Goal: Task Accomplishment & Management: Use online tool/utility

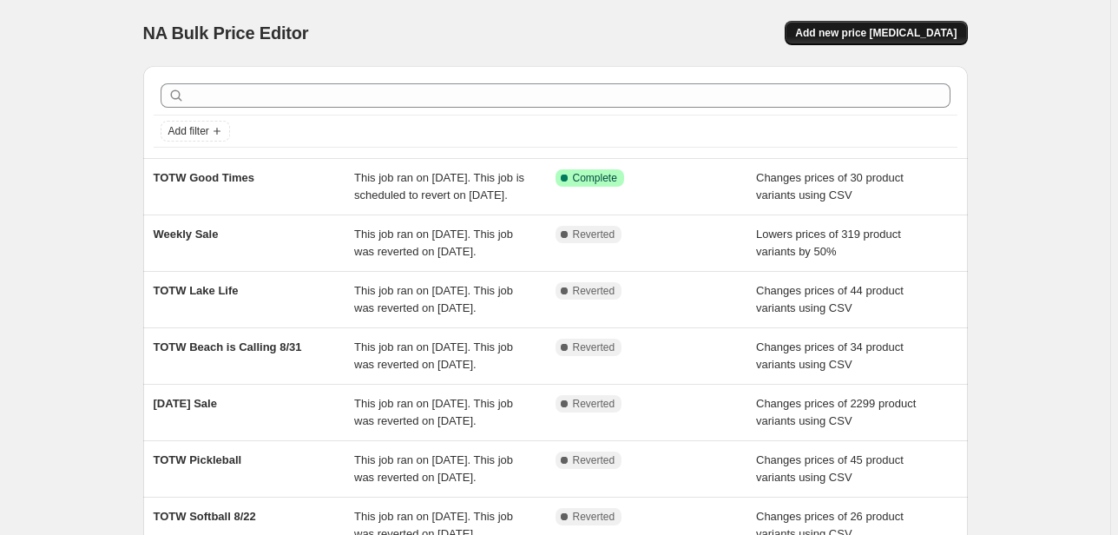
click at [926, 36] on span "Add new price change job" at bounding box center [875, 33] width 161 height 14
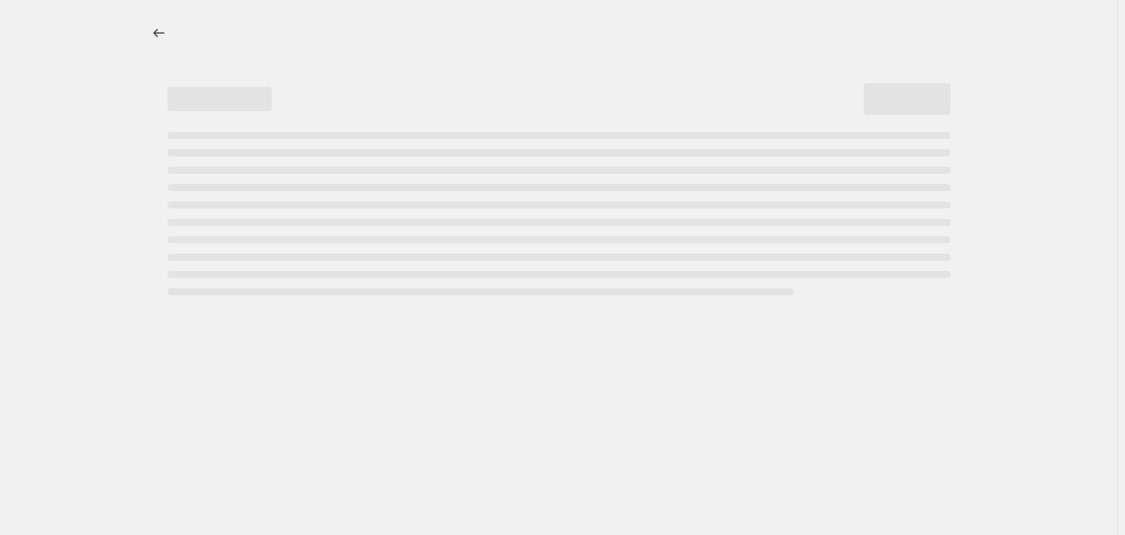
select select "percentage"
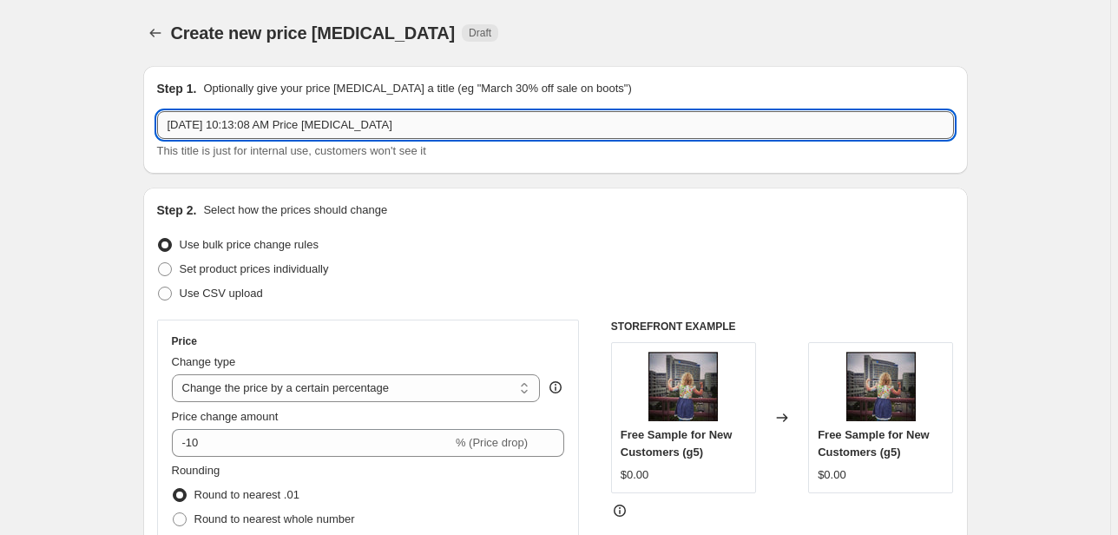
click at [438, 128] on input "Sep 17, 2025, 10:13:08 AM Price change job" at bounding box center [555, 125] width 797 height 28
click at [388, 121] on input "Sep 17, 2025, 10:13:08 AM Price change job" at bounding box center [555, 125] width 797 height 28
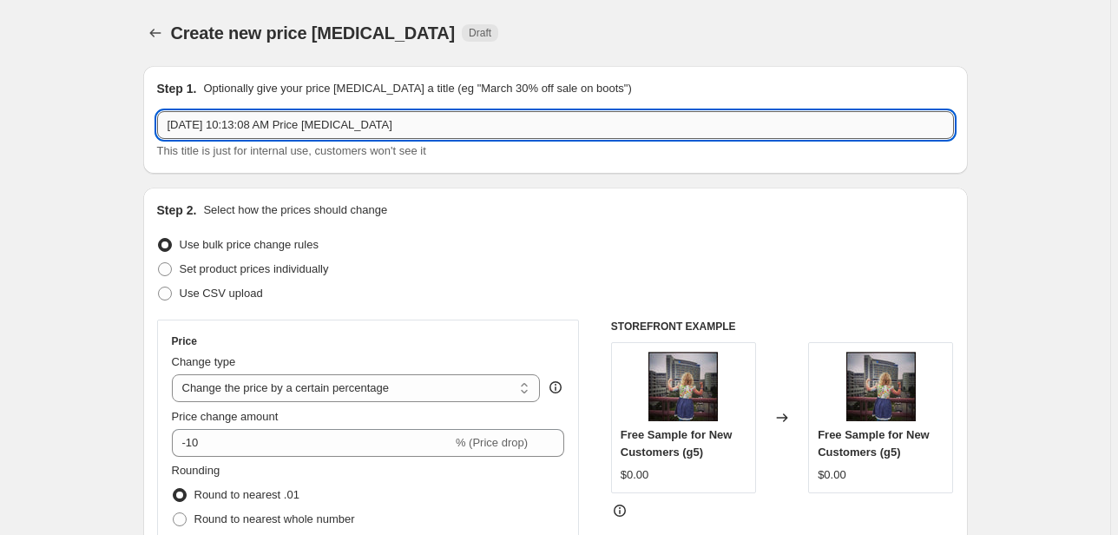
click at [388, 121] on input "Sep 17, 2025, 10:13:08 AM Price change job" at bounding box center [555, 125] width 797 height 28
click at [780, 132] on input "Weekly Sale" at bounding box center [555, 125] width 797 height 28
type input "Weekly Sale"
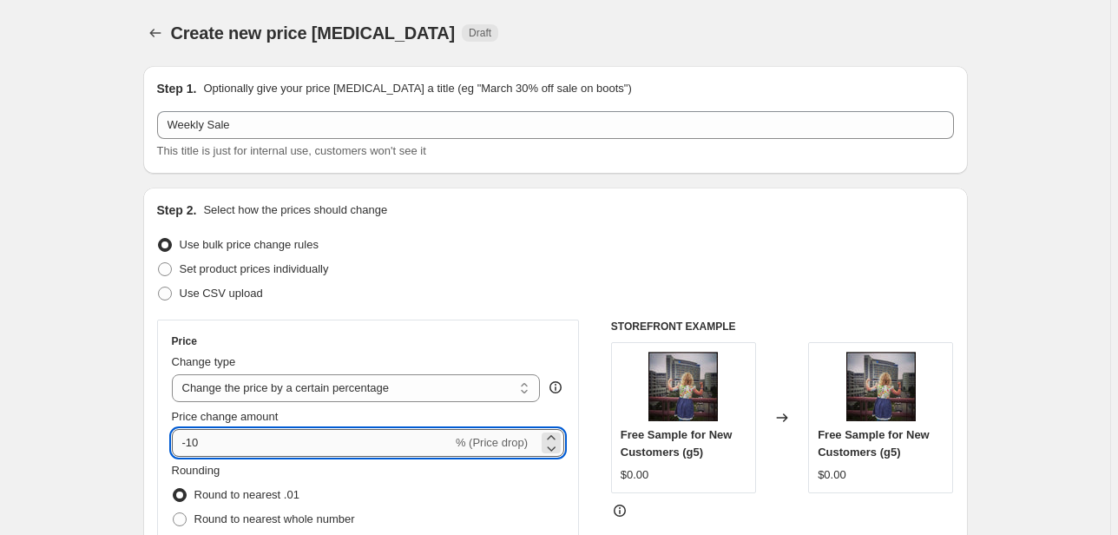
click at [270, 436] on input "-10" at bounding box center [312, 443] width 280 height 28
type input "-1"
type input "-4"
type input "-50"
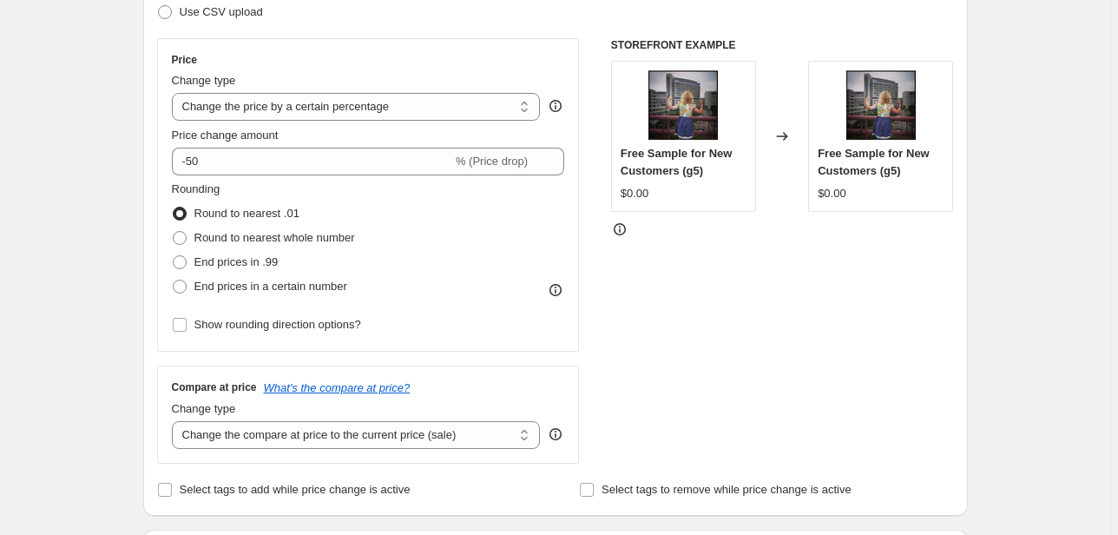
scroll to position [486, 0]
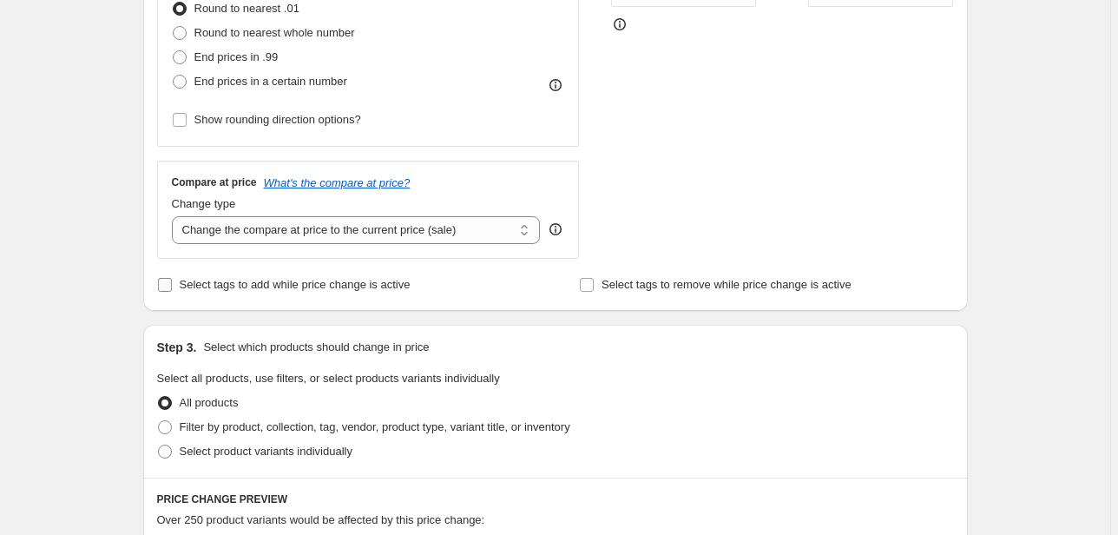
click at [387, 291] on span "Select tags to add while price change is active" at bounding box center [295, 284] width 231 height 13
click at [172, 292] on input "Select tags to add while price change is active" at bounding box center [165, 285] width 14 height 14
checkbox input "true"
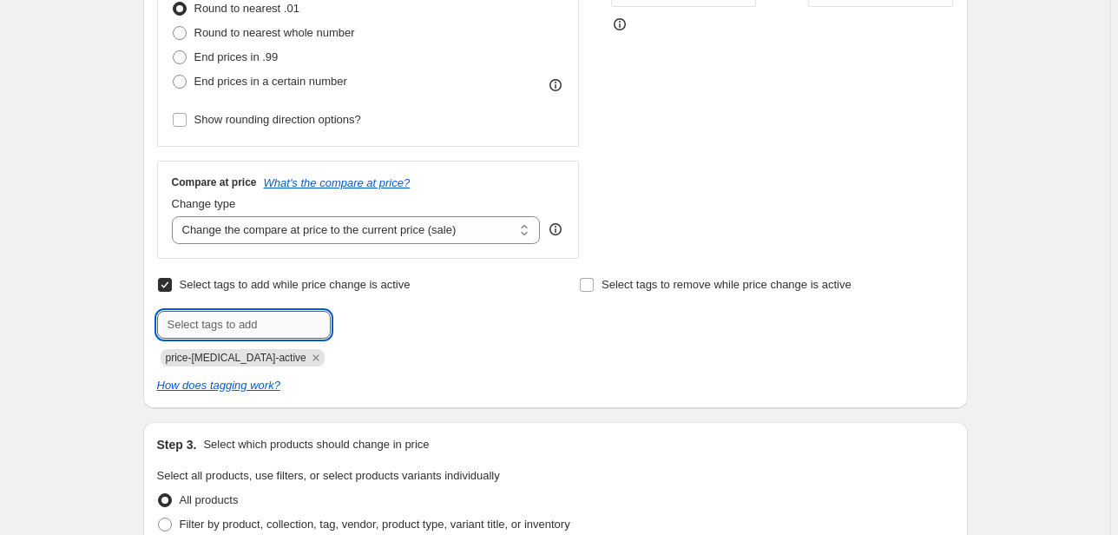
click at [284, 319] on input "text" at bounding box center [244, 325] width 174 height 28
type input "TOTW"
click at [308, 361] on icon "Remove price-change-job-active" at bounding box center [316, 358] width 16 height 16
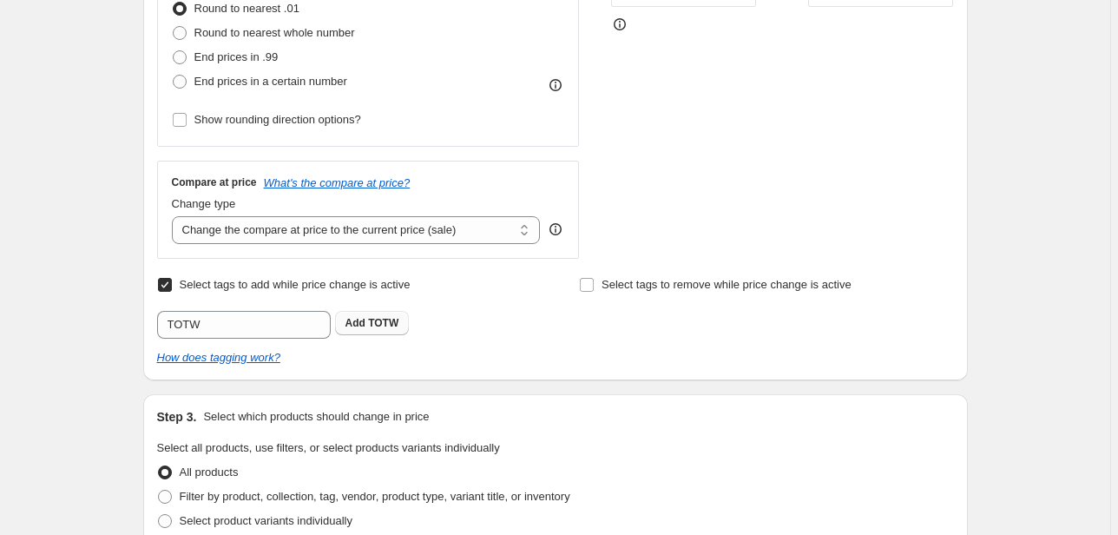
click at [351, 326] on b "Add" at bounding box center [355, 323] width 20 height 12
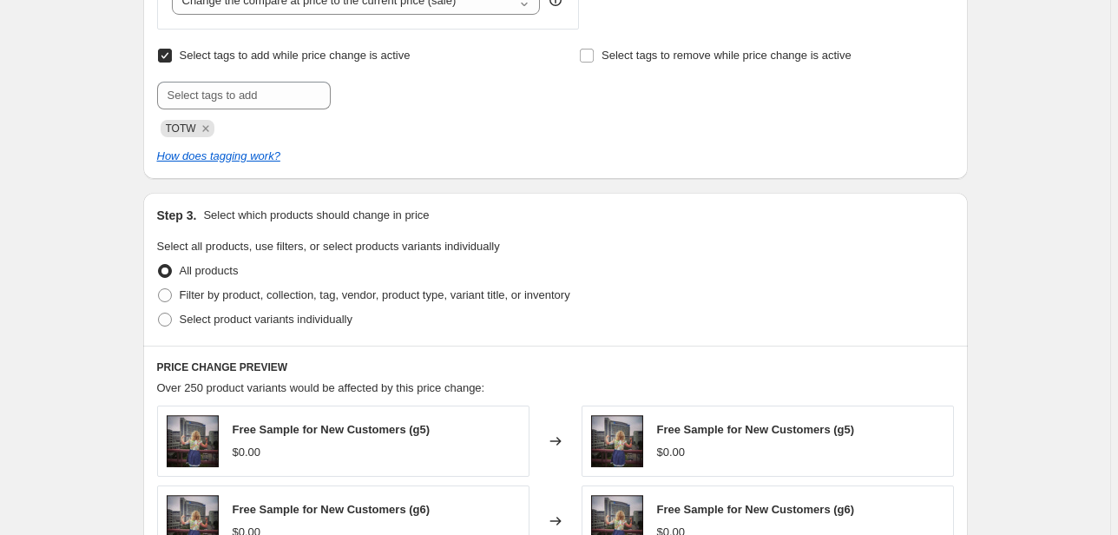
scroll to position [694, 0]
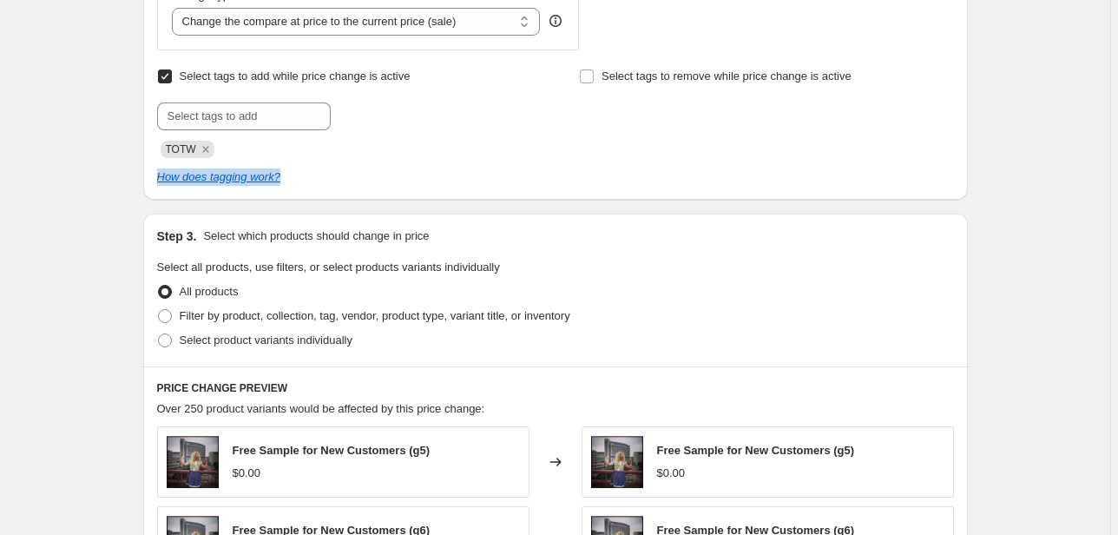
drag, startPoint x: 341, startPoint y: 182, endPoint x: 101, endPoint y: 181, distance: 240.4
click at [101, 181] on div "Create new price change job. This page is ready Create new price change job Dra…" at bounding box center [555, 222] width 1110 height 1832
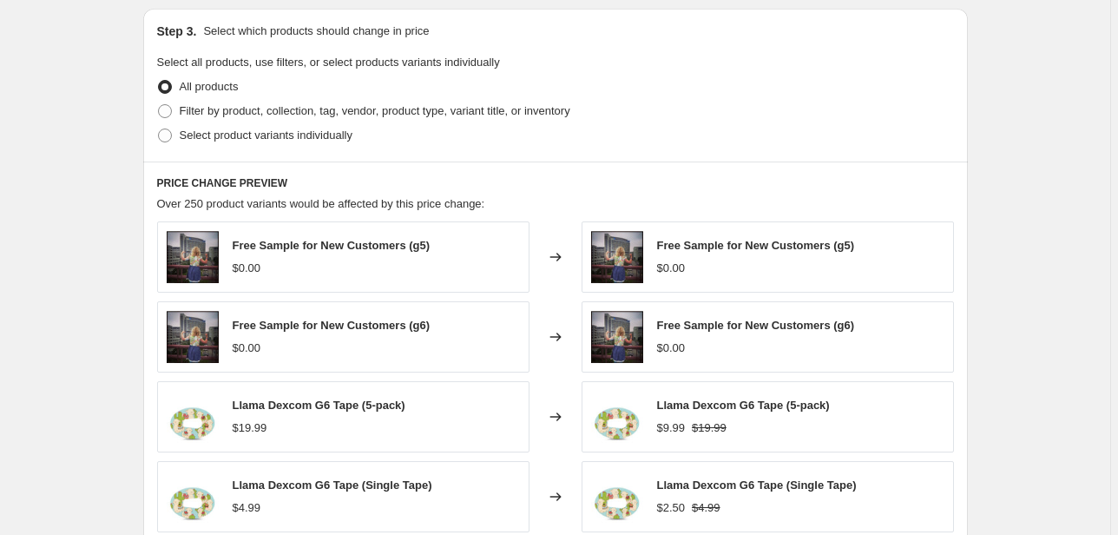
scroll to position [902, 0]
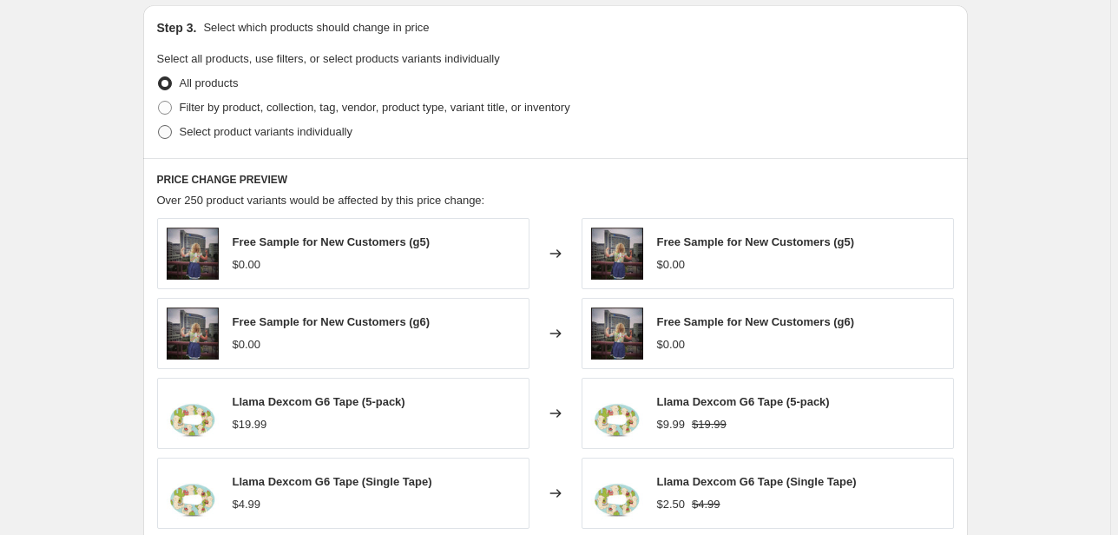
click at [222, 128] on span "Select product variants individually" at bounding box center [266, 131] width 173 height 13
click at [159, 126] on input "Select product variants individually" at bounding box center [158, 125] width 1 height 1
radio input "true"
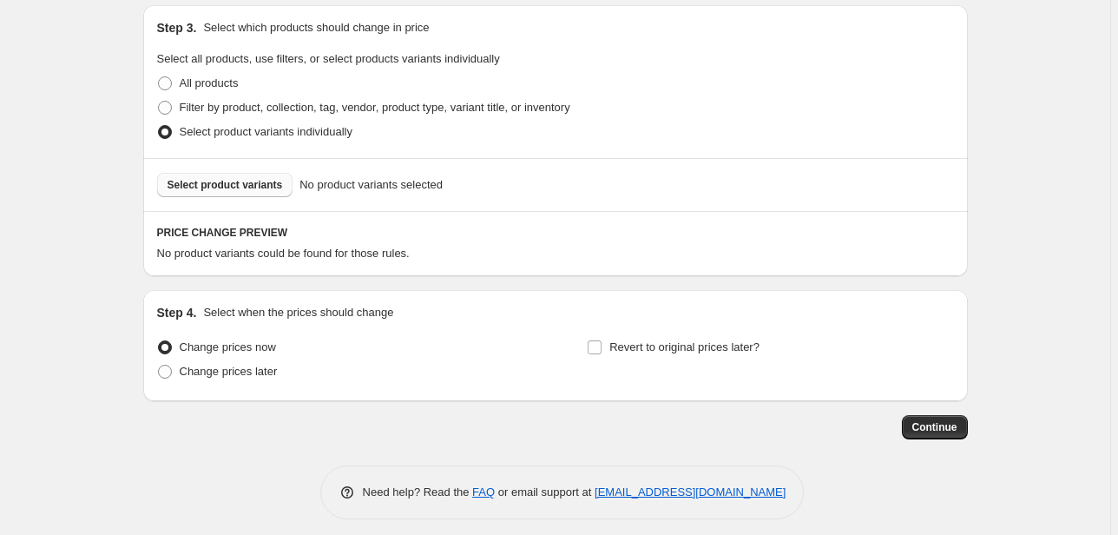
click at [213, 182] on span "Select product variants" at bounding box center [224, 185] width 115 height 14
click at [244, 177] on button "Select product variants" at bounding box center [225, 185] width 136 height 24
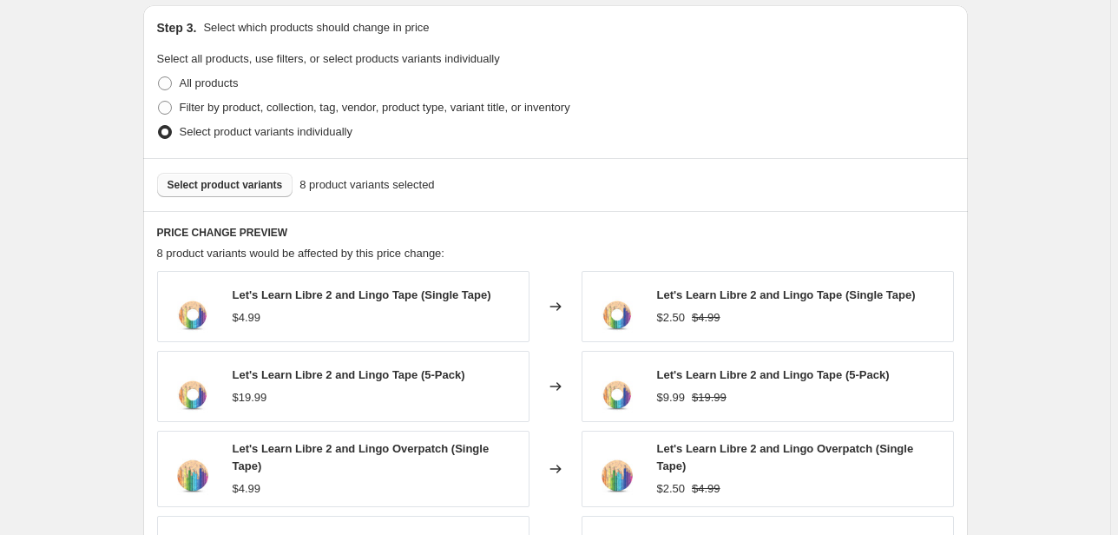
click at [239, 179] on span "Select product variants" at bounding box center [224, 185] width 115 height 14
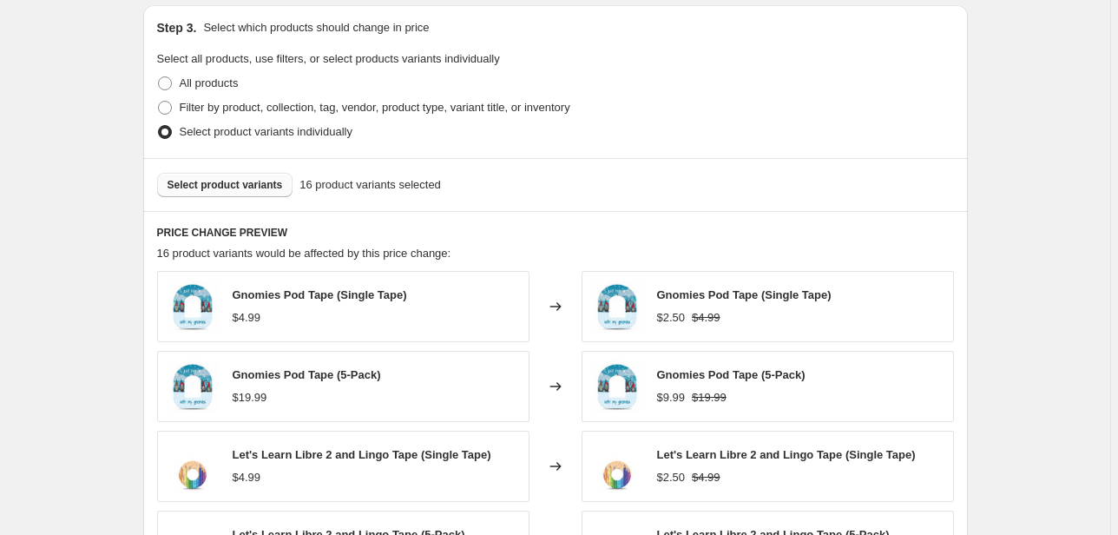
click at [246, 201] on div "Select product variants 16 product variants selected" at bounding box center [555, 184] width 824 height 53
click at [240, 173] on button "Select product variants" at bounding box center [225, 185] width 136 height 24
click at [232, 183] on span "Select product variants" at bounding box center [224, 185] width 115 height 14
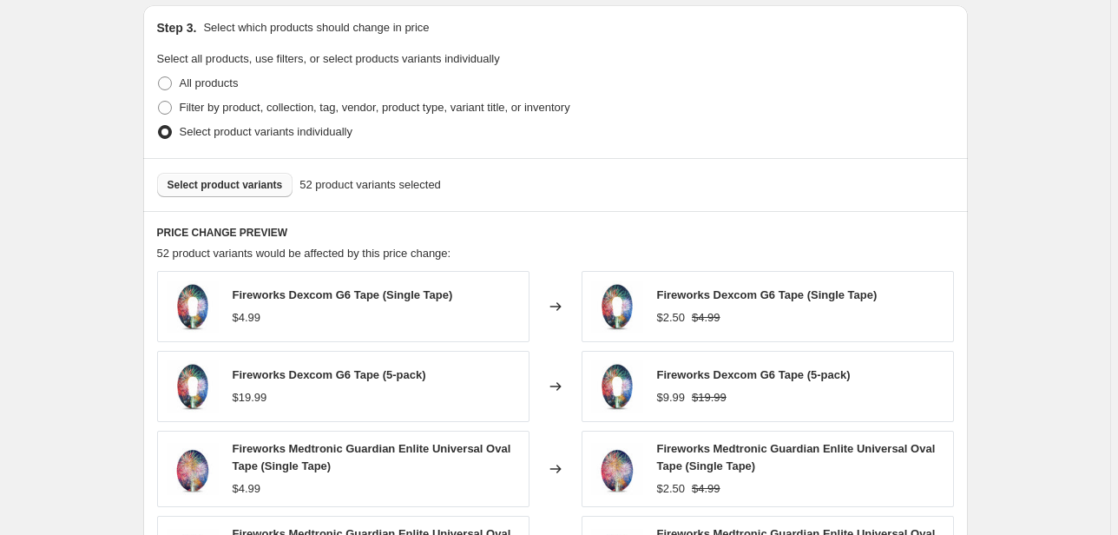
click at [206, 174] on button "Select product variants" at bounding box center [225, 185] width 136 height 24
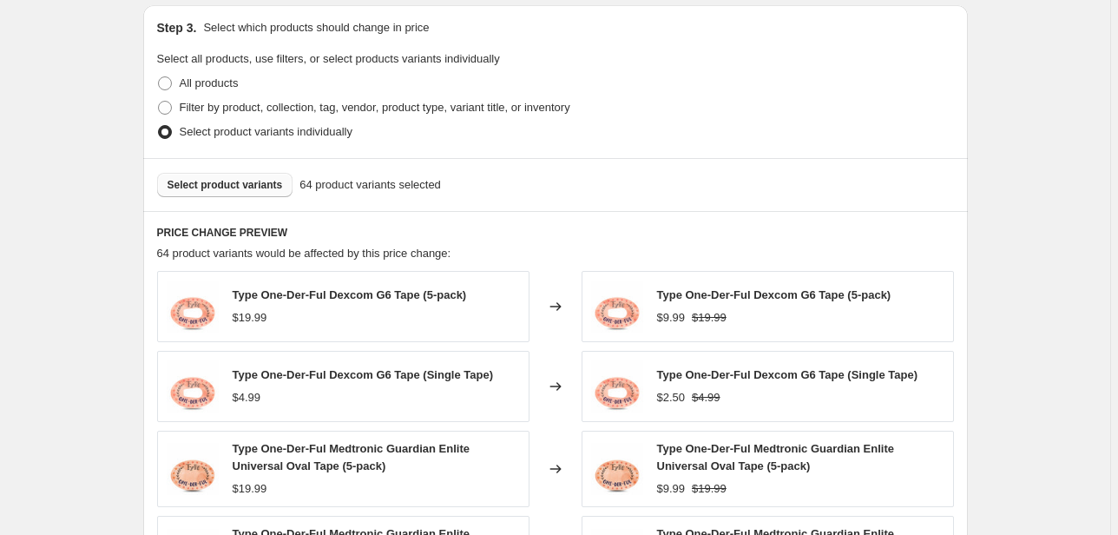
click at [259, 186] on span "Select product variants" at bounding box center [224, 185] width 115 height 14
click at [266, 182] on span "Select product variants" at bounding box center [224, 185] width 115 height 14
click at [184, 196] on button "Select product variants" at bounding box center [225, 185] width 136 height 24
click at [246, 187] on span "Select product variants" at bounding box center [224, 185] width 115 height 14
click at [227, 190] on span "Select product variants" at bounding box center [224, 185] width 115 height 14
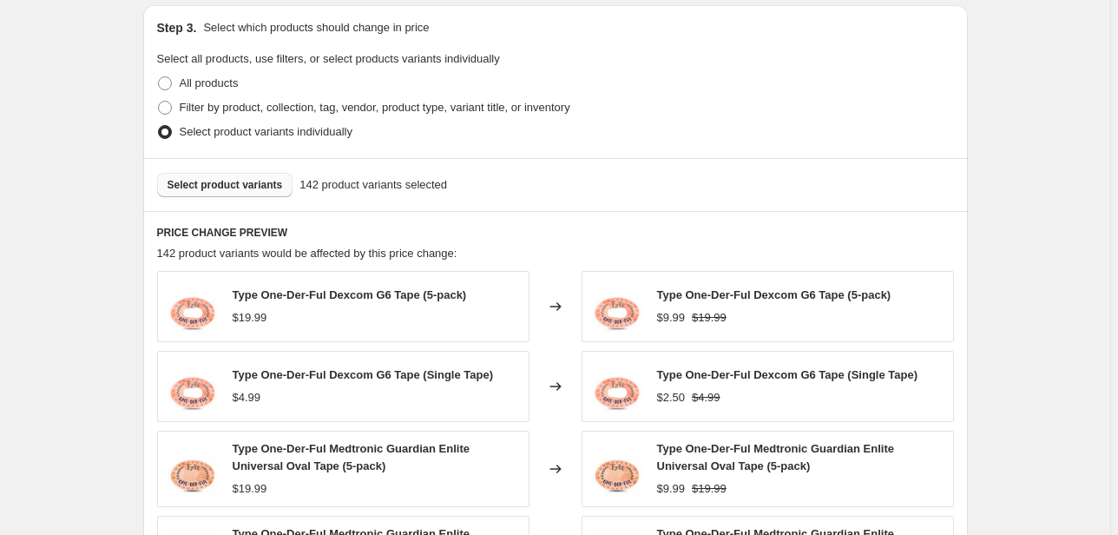
click at [250, 188] on span "Select product variants" at bounding box center [224, 185] width 115 height 14
click at [237, 173] on button "Select product variants" at bounding box center [225, 185] width 136 height 24
click at [250, 191] on span "Select product variants" at bounding box center [224, 185] width 115 height 14
click at [198, 185] on span "Select product variants" at bounding box center [224, 185] width 115 height 14
click at [227, 186] on span "Select product variants" at bounding box center [224, 185] width 115 height 14
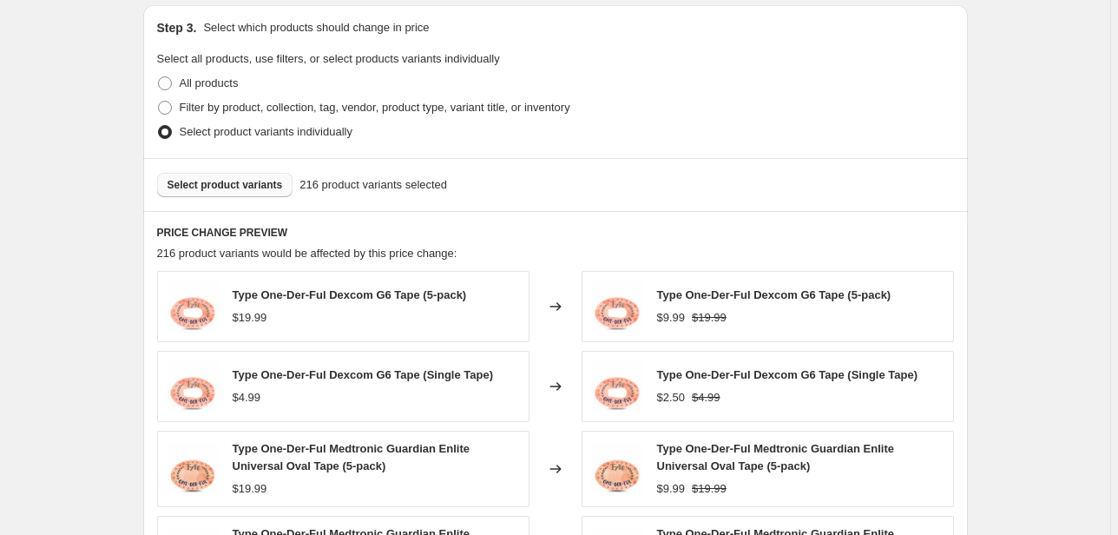
click at [278, 174] on button "Select product variants" at bounding box center [225, 185] width 136 height 24
click at [184, 191] on span "Select product variants" at bounding box center [224, 185] width 115 height 14
click at [254, 191] on span "Select product variants" at bounding box center [224, 185] width 115 height 14
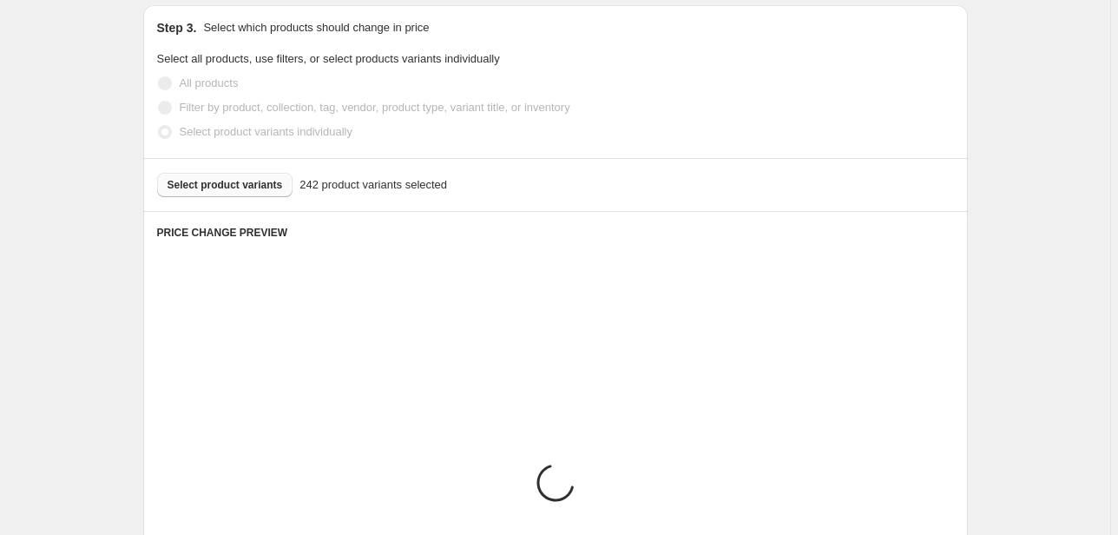
click at [226, 185] on div "Select product variants 242 product variants selected" at bounding box center [555, 185] width 797 height 24
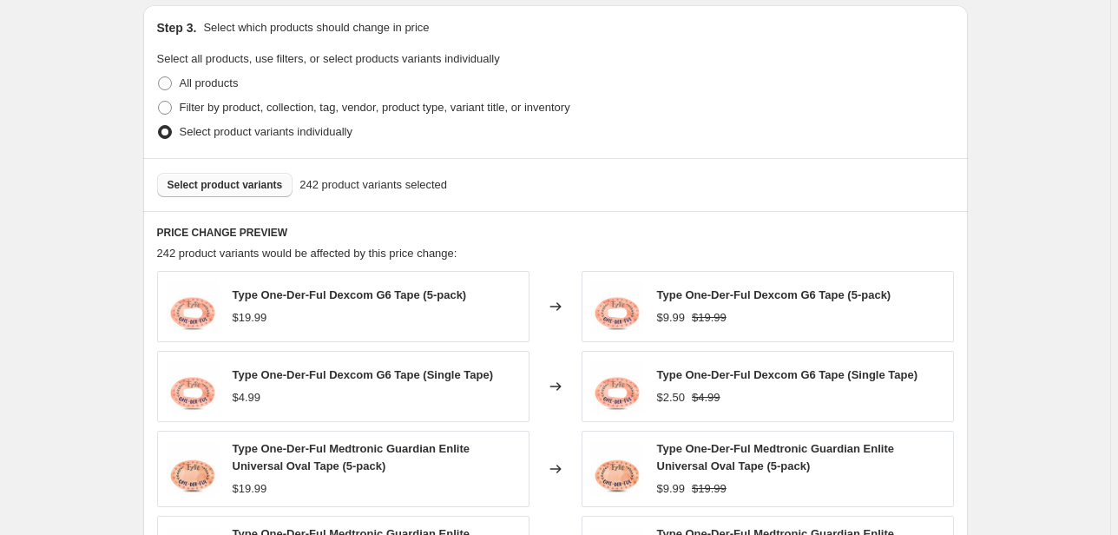
click at [226, 185] on span "Select product variants" at bounding box center [224, 185] width 115 height 14
click at [257, 186] on span "Select product variants" at bounding box center [224, 185] width 115 height 14
click at [253, 193] on button "Select product variants" at bounding box center [225, 185] width 136 height 24
click at [257, 177] on button "Select product variants" at bounding box center [225, 185] width 136 height 24
click at [194, 193] on button "Select product variants" at bounding box center [225, 185] width 136 height 24
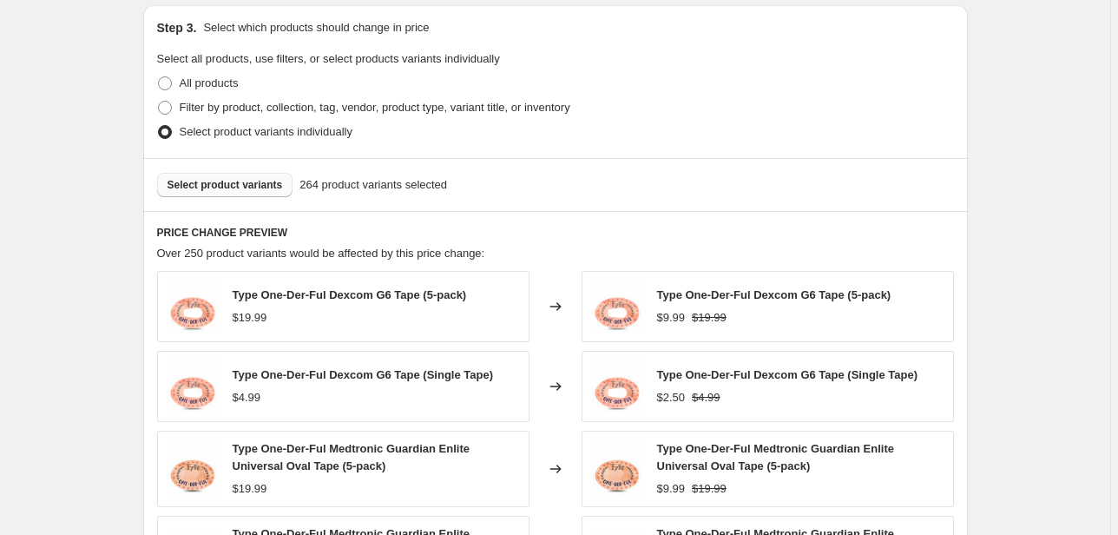
click at [239, 190] on span "Select product variants" at bounding box center [224, 185] width 115 height 14
click at [246, 182] on span "Select product variants" at bounding box center [224, 185] width 115 height 14
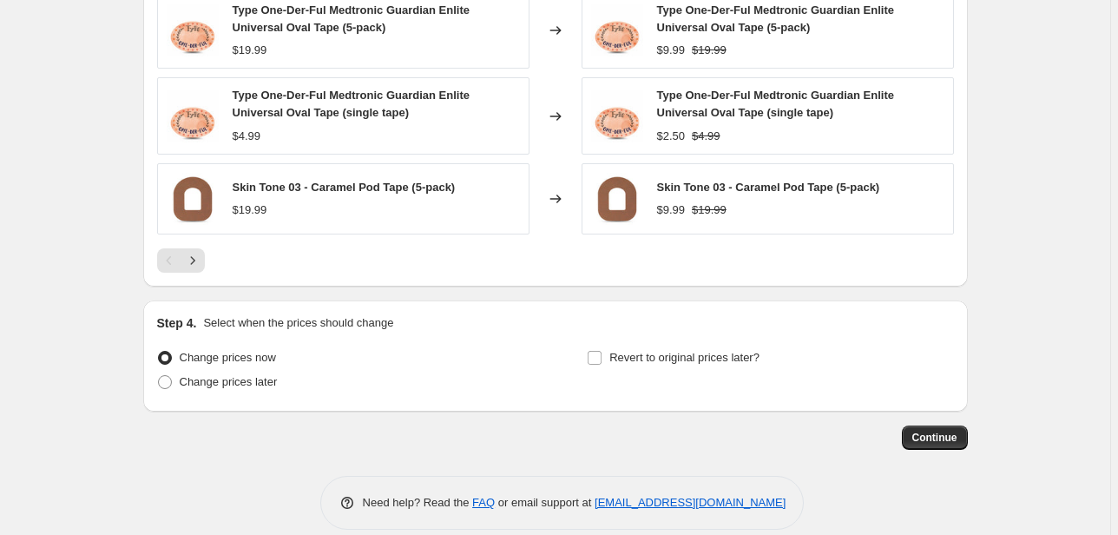
scroll to position [1360, 0]
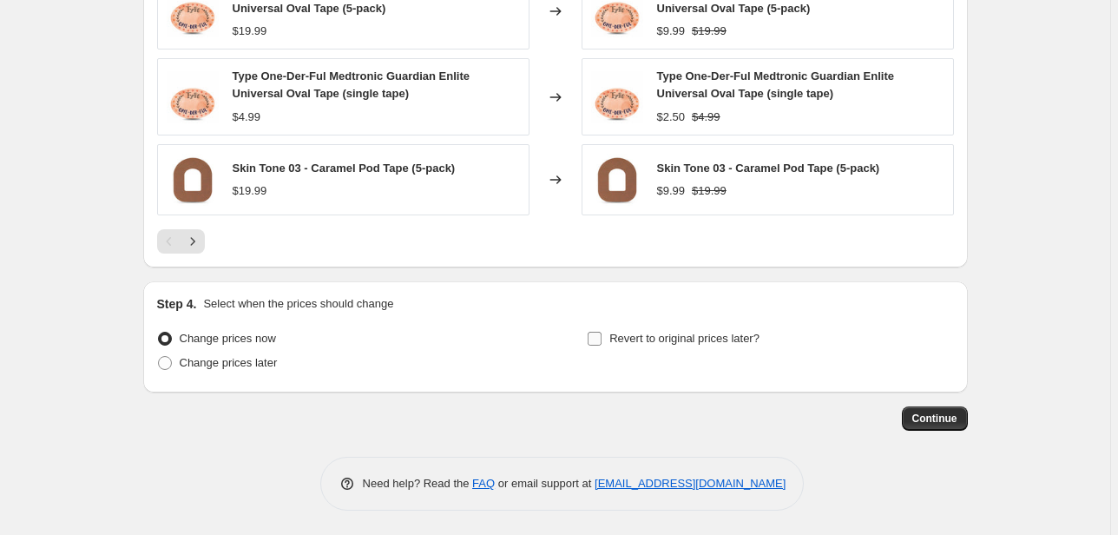
click at [664, 339] on span "Revert to original prices later?" at bounding box center [684, 337] width 150 height 13
click at [601, 339] on input "Revert to original prices later?" at bounding box center [594, 338] width 14 height 14
checkbox input "true"
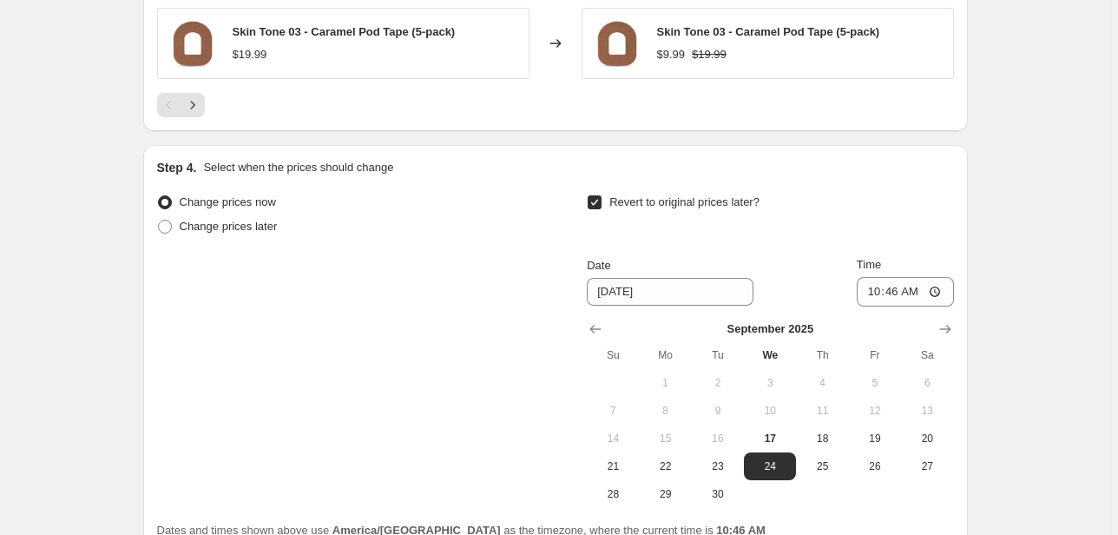
scroll to position [1499, 0]
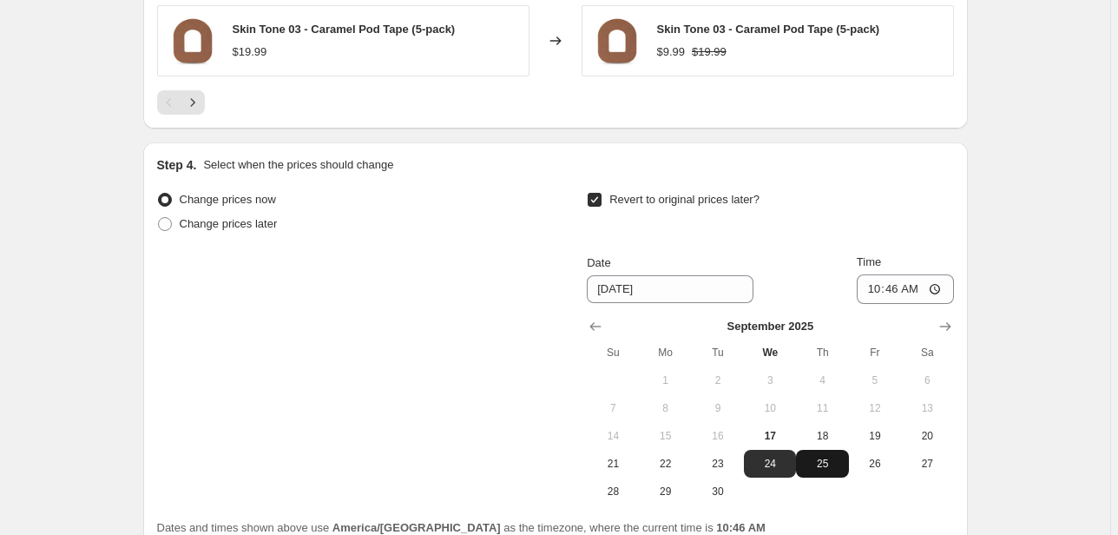
click at [837, 472] on button "25" at bounding box center [822, 463] width 52 height 28
type input "9/25/2025"
click at [882, 304] on div "September 2025 Su Mo Tu We Th Fr Sa 1 2 3 4 5 6 7 8 9 10 11 12 13 14 15 16 17 1…" at bounding box center [763, 404] width 380 height 201
click at [876, 291] on input "10:46" at bounding box center [904, 289] width 97 height 30
type input "12:01"
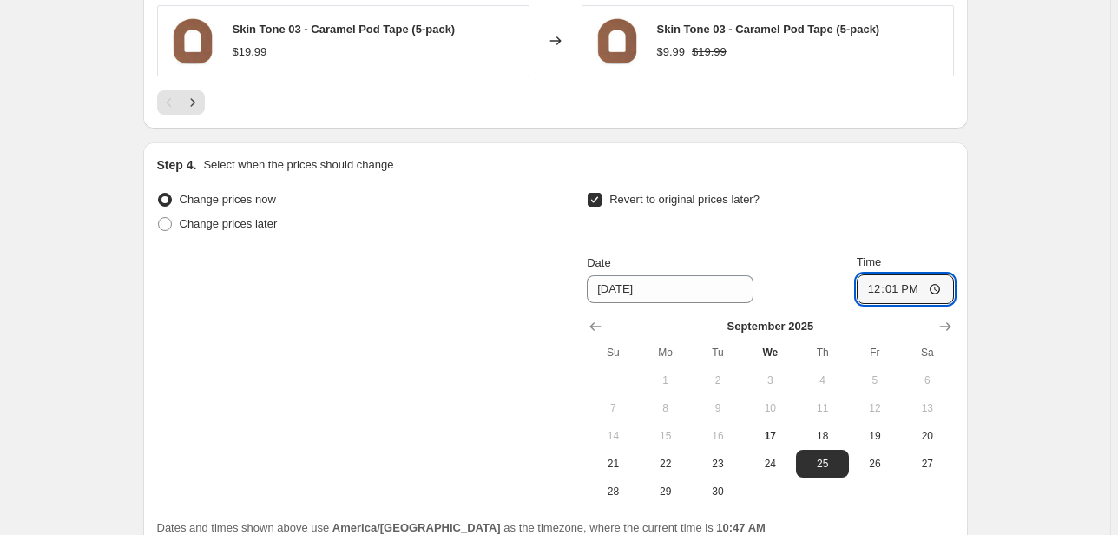
click at [954, 153] on div "Step 4. Select when the prices should change Change prices now Change prices la…" at bounding box center [555, 346] width 824 height 408
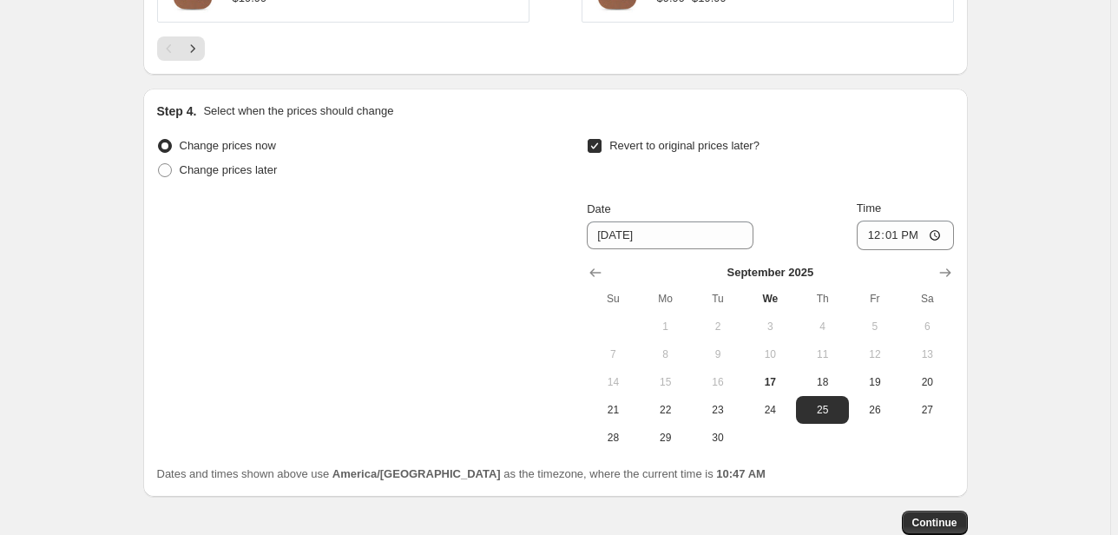
scroll to position [1656, 0]
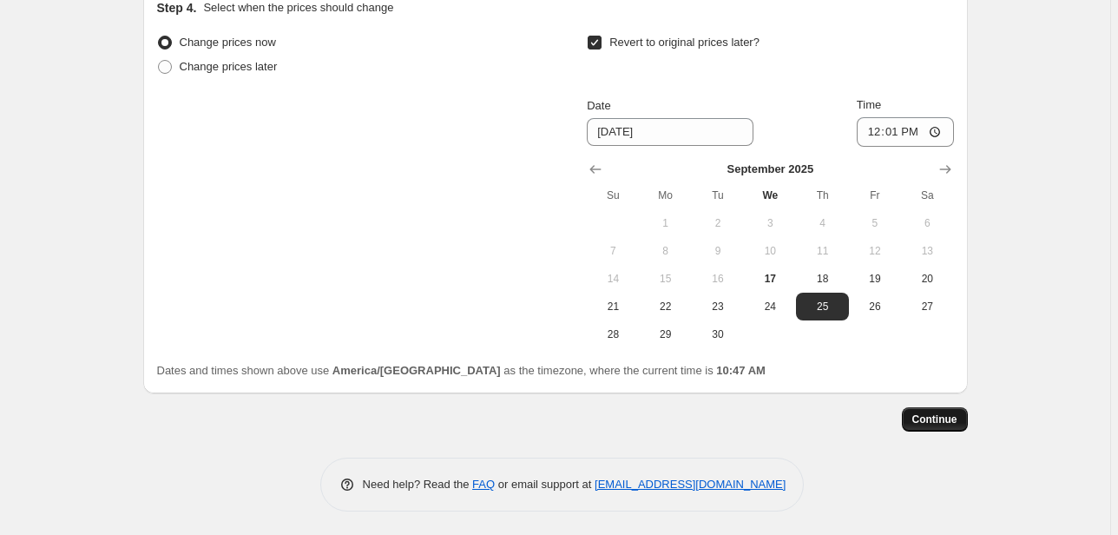
click at [937, 409] on button "Continue" at bounding box center [935, 419] width 66 height 24
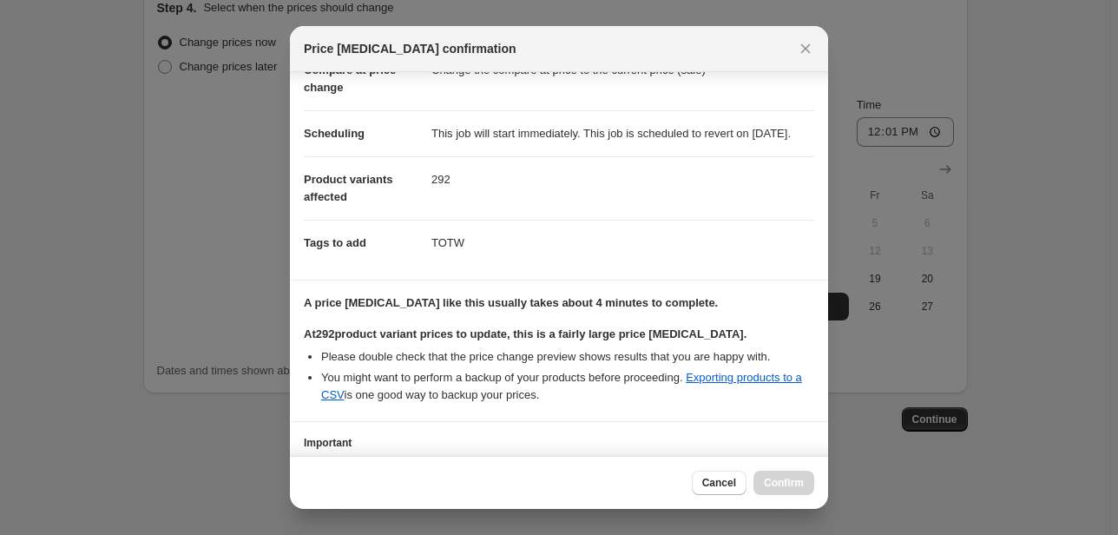
scroll to position [246, 0]
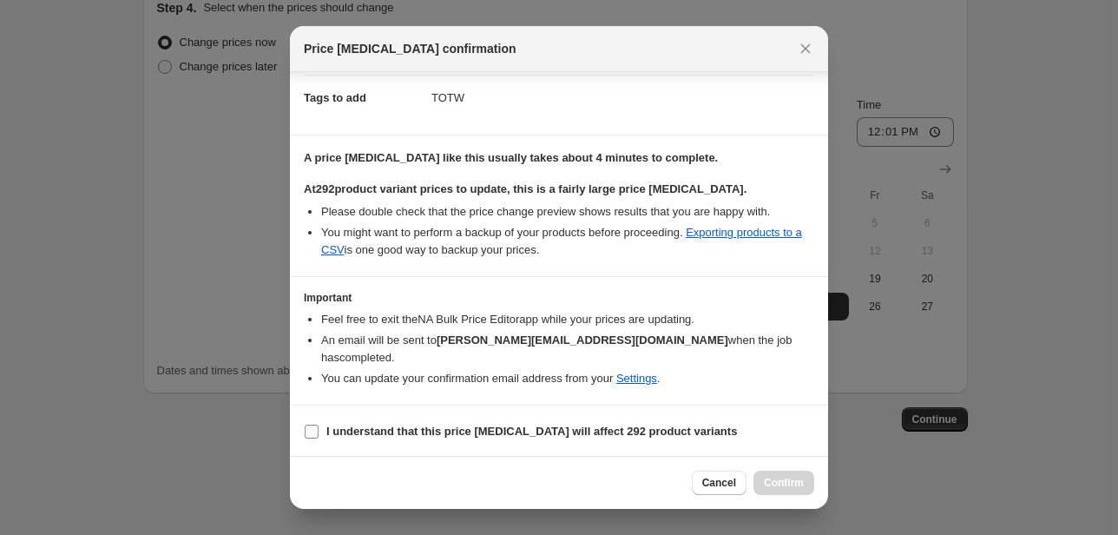
click at [378, 427] on b "I understand that this price change job will affect 292 product variants" at bounding box center [531, 430] width 410 height 13
click at [318, 427] on input "I understand that this price change job will affect 292 product variants" at bounding box center [312, 431] width 14 height 14
checkbox input "true"
click at [766, 483] on span "Confirm" at bounding box center [784, 482] width 40 height 14
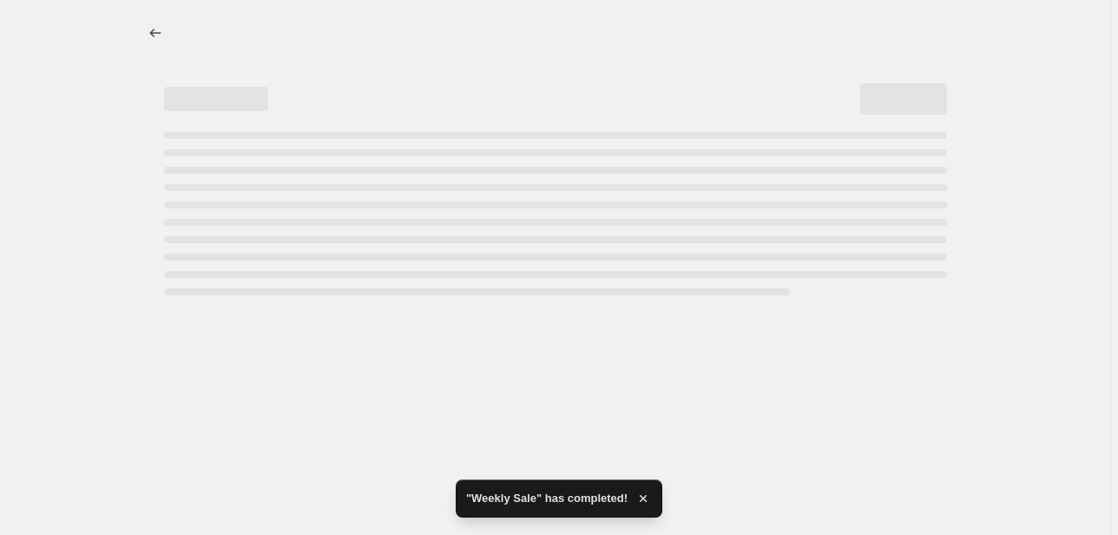
select select "percentage"
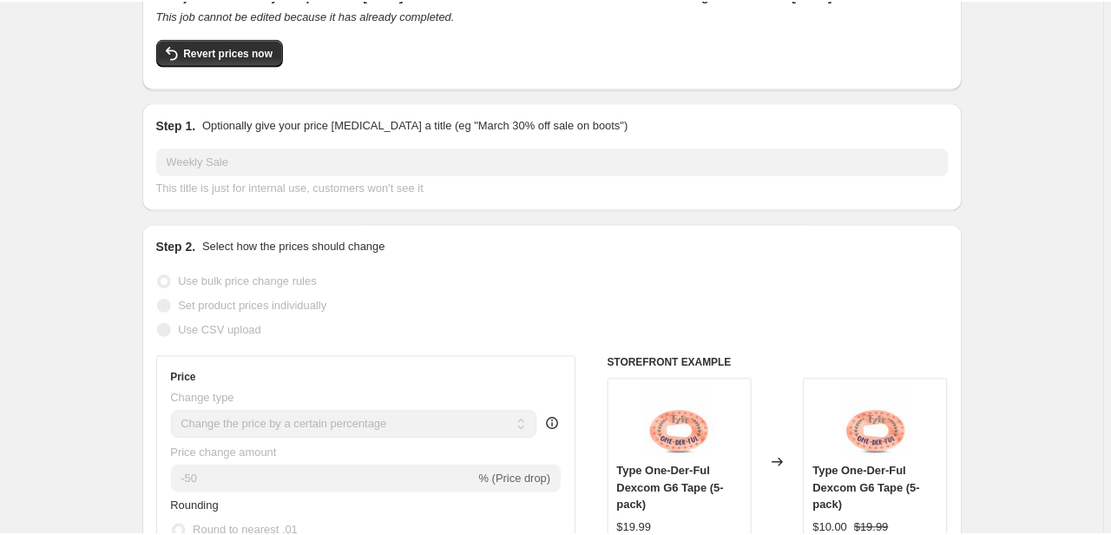
scroll to position [139, 0]
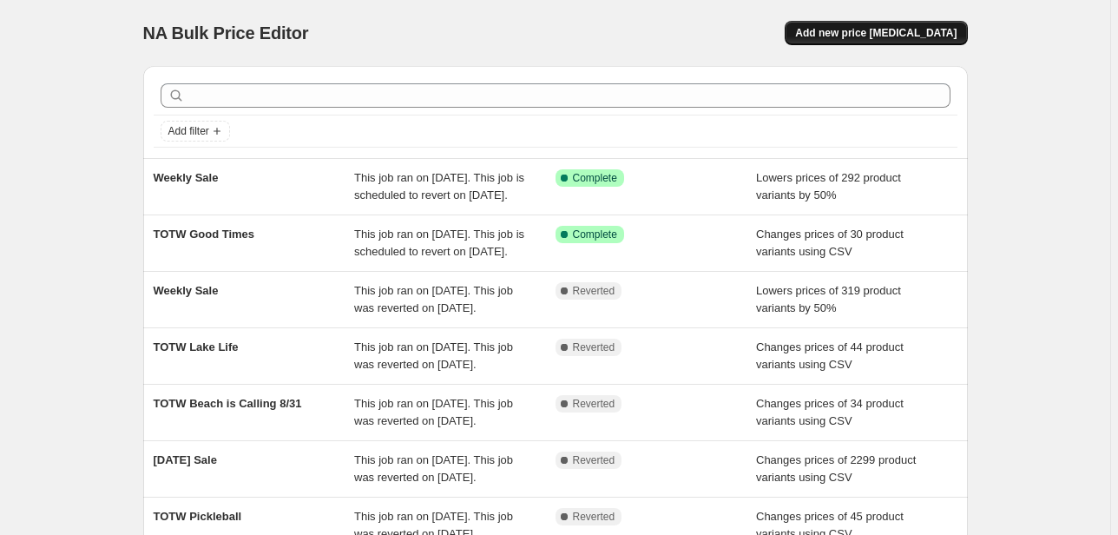
click at [902, 35] on span "Add new price [MEDICAL_DATA]" at bounding box center [875, 33] width 161 height 14
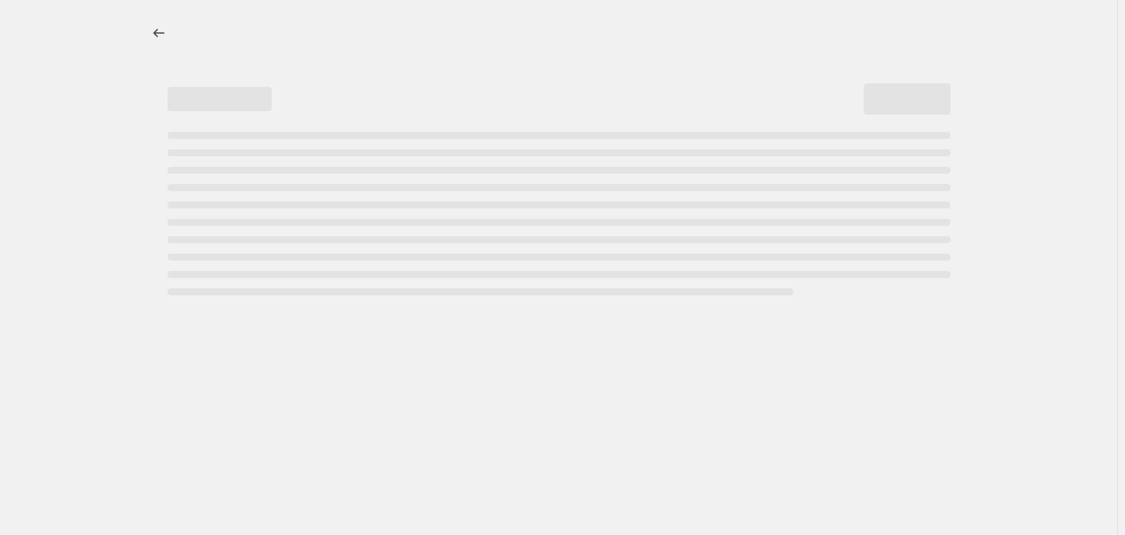
select select "percentage"
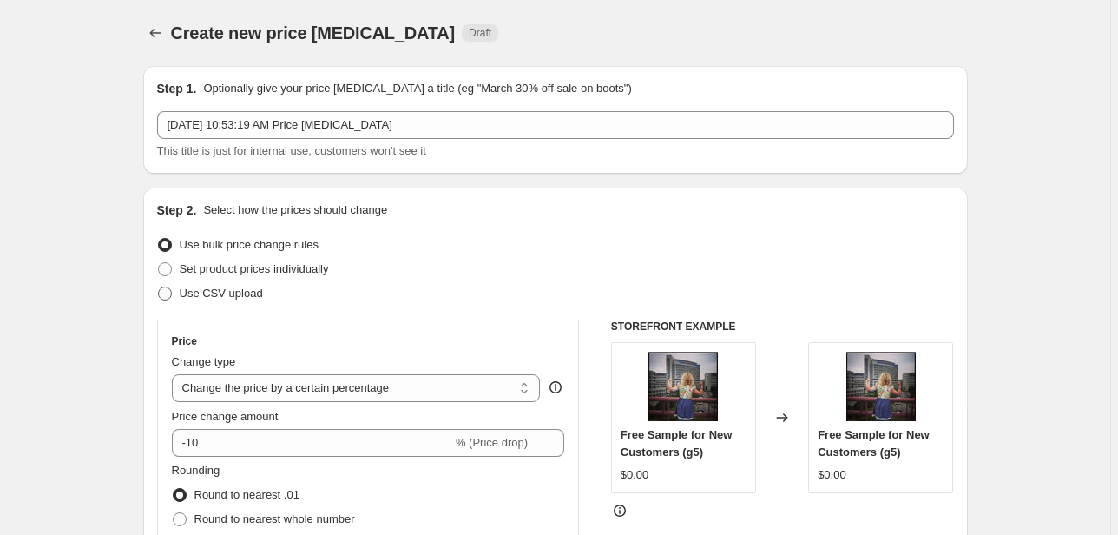
click at [244, 285] on span "Use CSV upload" at bounding box center [221, 293] width 83 height 17
click at [159, 286] on input "Use CSV upload" at bounding box center [158, 286] width 1 height 1
radio input "true"
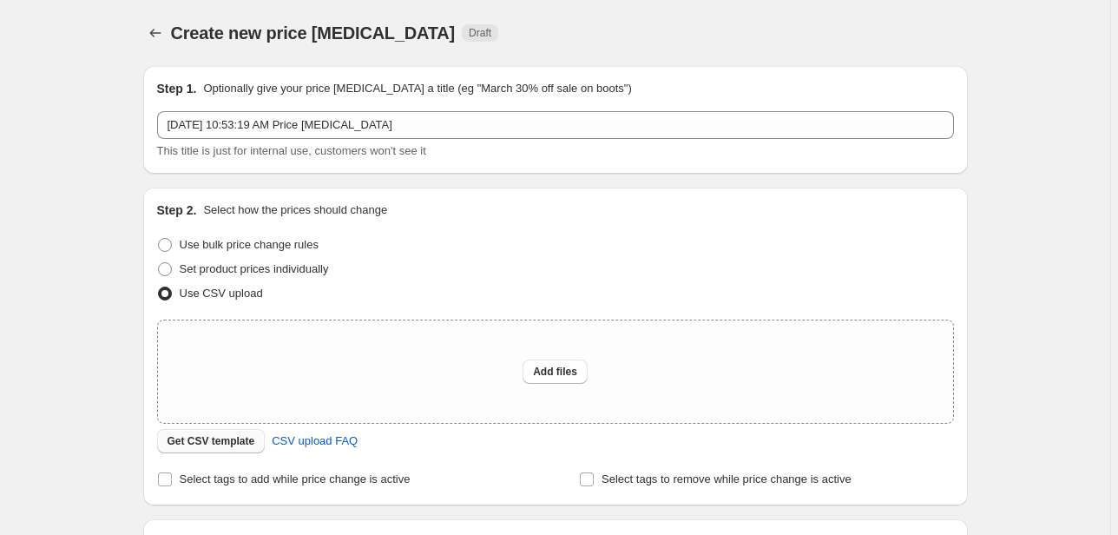
click at [249, 437] on span "Get CSV template" at bounding box center [211, 441] width 88 height 14
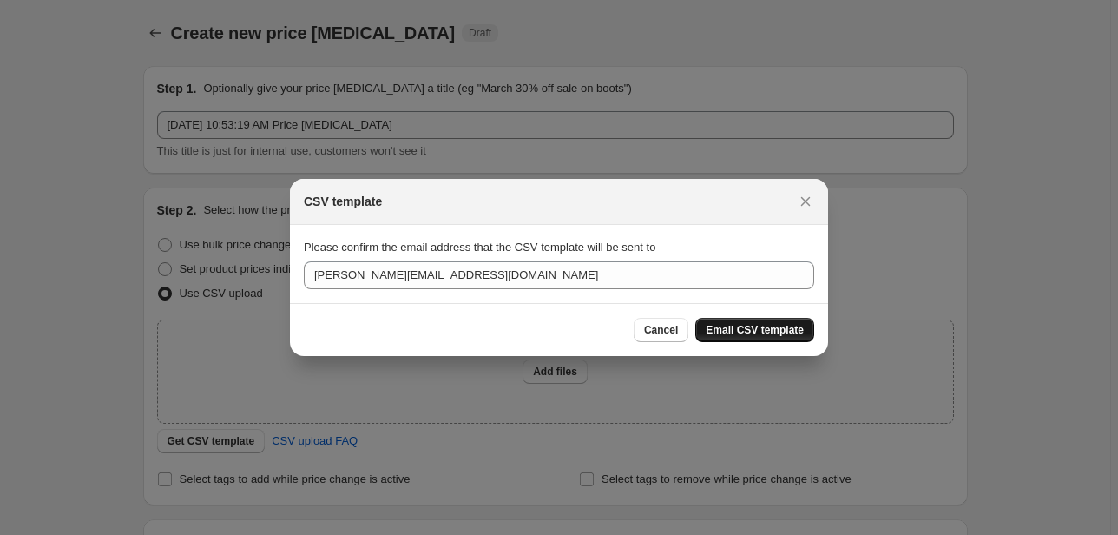
click at [751, 319] on button "Email CSV template" at bounding box center [754, 330] width 119 height 24
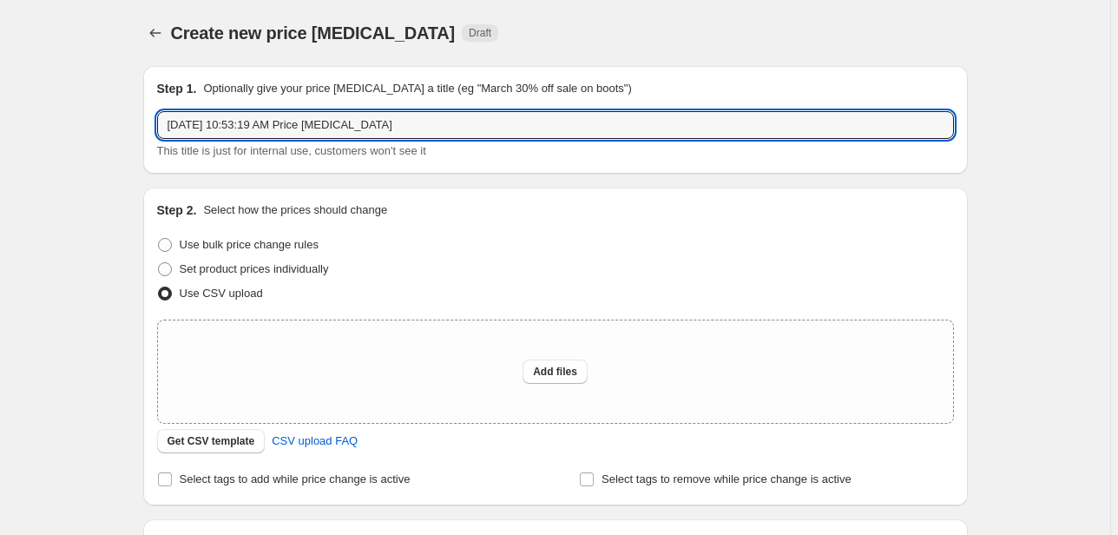
click at [363, 127] on input "Sep 17, 2025, 10:53:19 AM Price change job" at bounding box center [555, 125] width 797 height 28
type input "t"
type input "TOTW HANGING BAT 9/20"
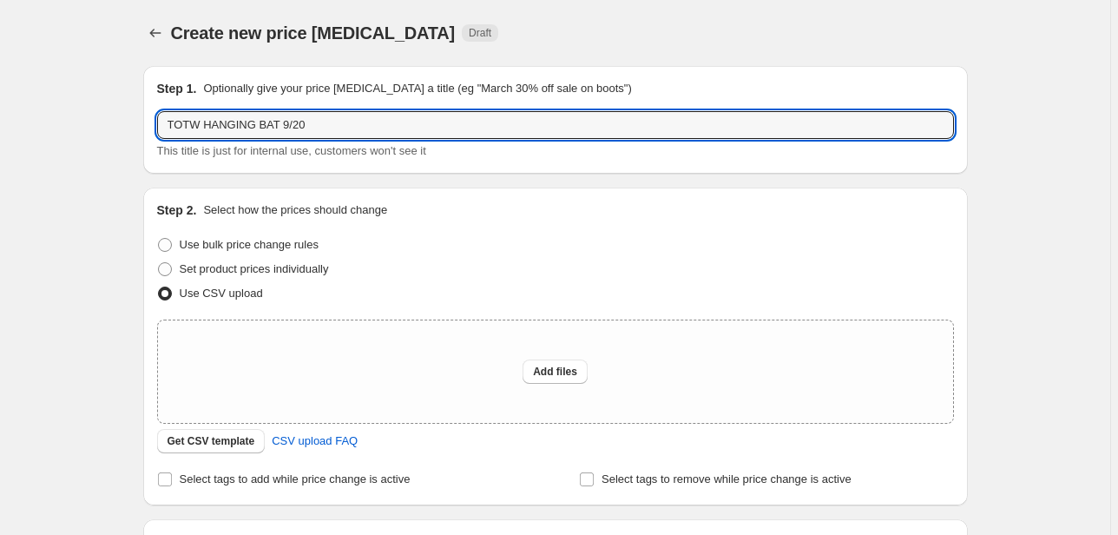
click at [107, 278] on div "Create new price change job. This page is ready Create new price change job Dra…" at bounding box center [555, 387] width 1110 height 774
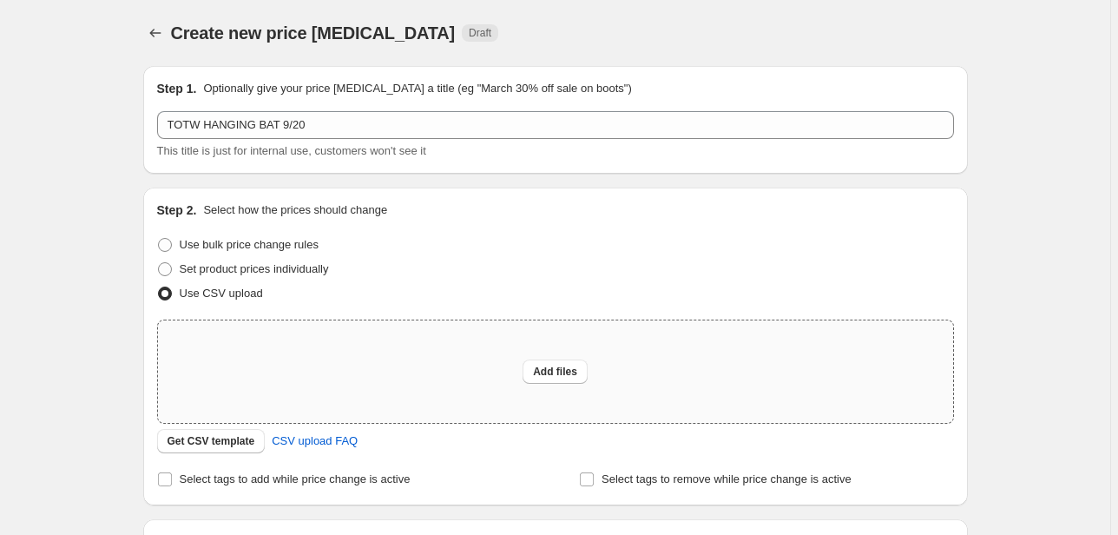
click at [503, 358] on div "Add files" at bounding box center [555, 371] width 795 height 102
type input "C:\fakepath\csv_template_user_3436 (2).csv"
